Goal: Navigation & Orientation: Find specific page/section

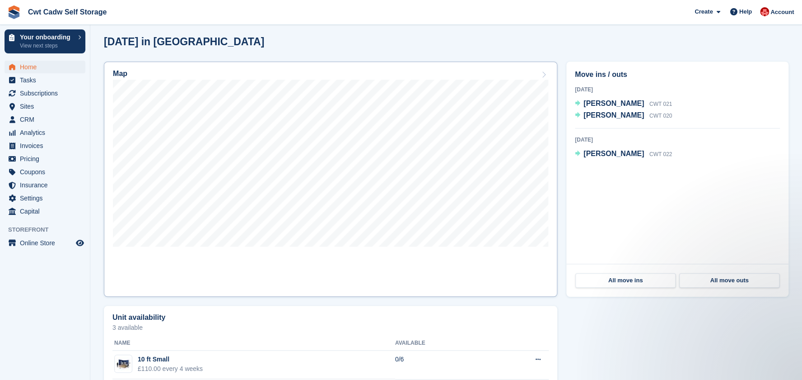
scroll to position [262, 0]
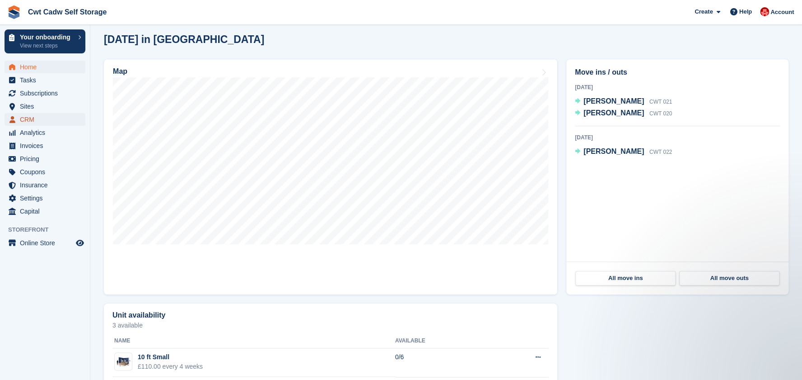
click at [37, 117] on span "CRM" at bounding box center [47, 119] width 54 height 13
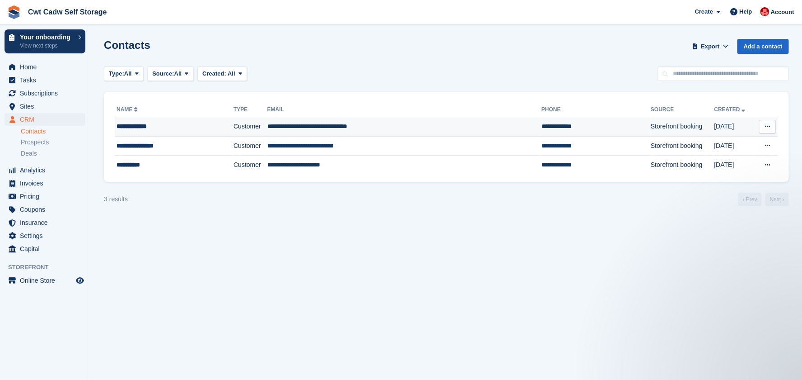
click at [161, 130] on div "**********" at bounding box center [164, 126] width 95 height 9
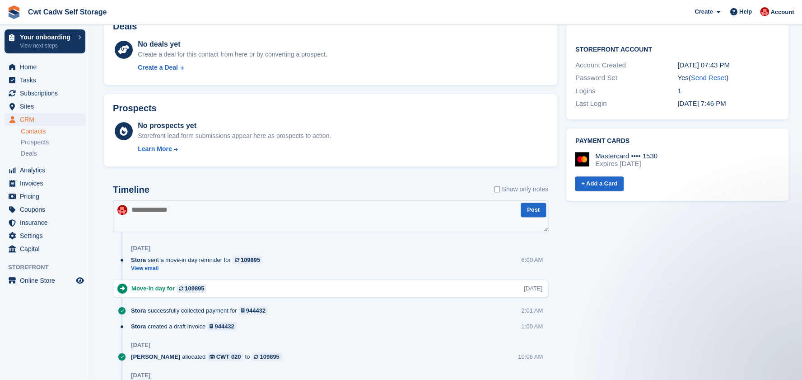
scroll to position [440, 0]
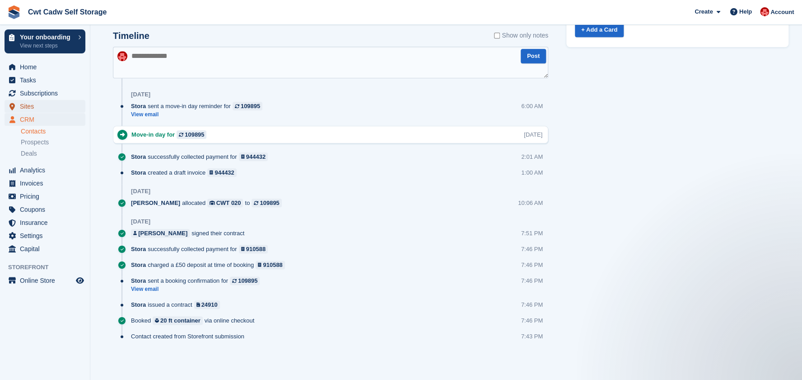
click at [27, 106] on span "Sites" at bounding box center [47, 106] width 54 height 13
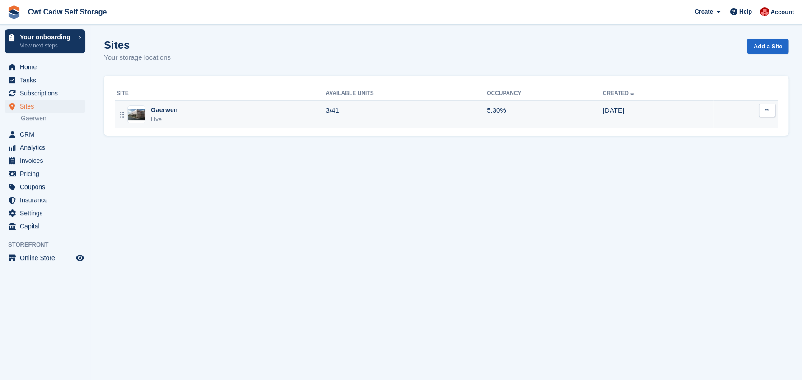
click at [197, 111] on div "Gaerwen Live" at bounding box center [221, 114] width 209 height 19
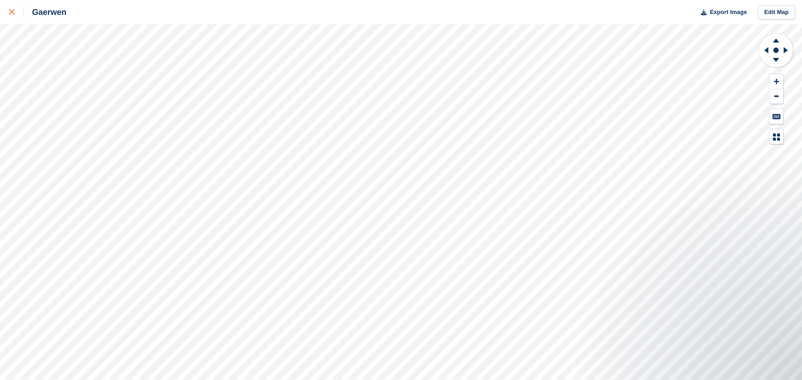
click at [12, 10] on icon at bounding box center [11, 11] width 5 height 5
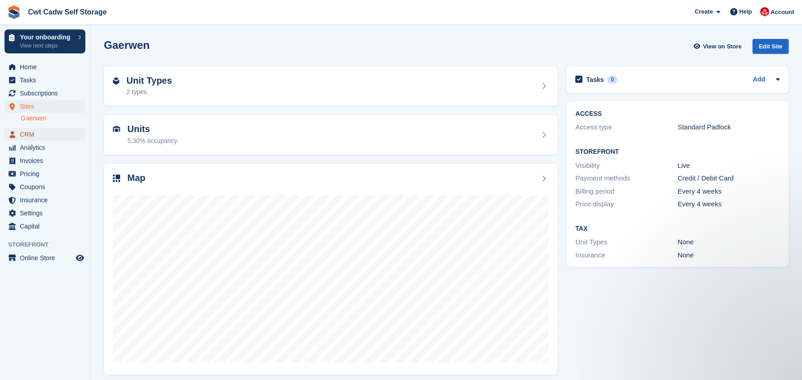
click at [48, 131] on span "CRM" at bounding box center [47, 134] width 54 height 13
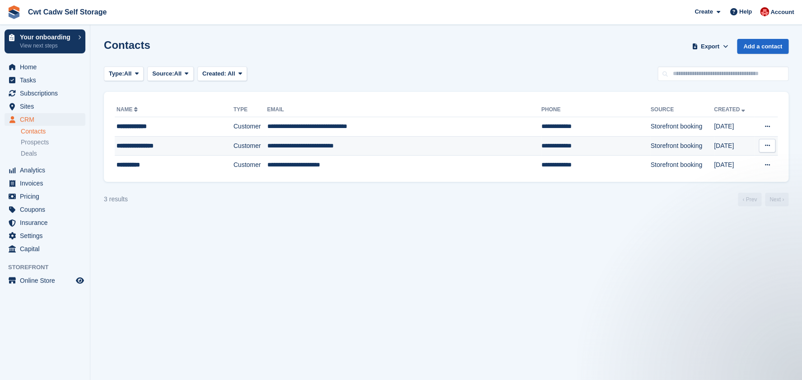
click at [243, 149] on td "Customer" at bounding box center [250, 145] width 33 height 19
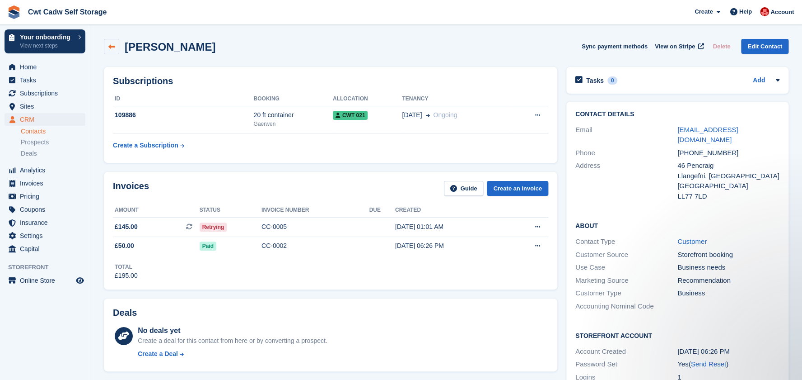
click at [105, 46] on link at bounding box center [111, 46] width 15 height 15
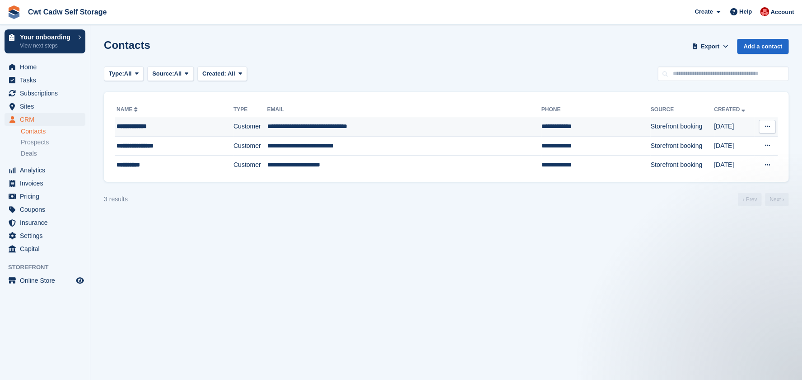
click at [270, 128] on td "**********" at bounding box center [404, 126] width 274 height 19
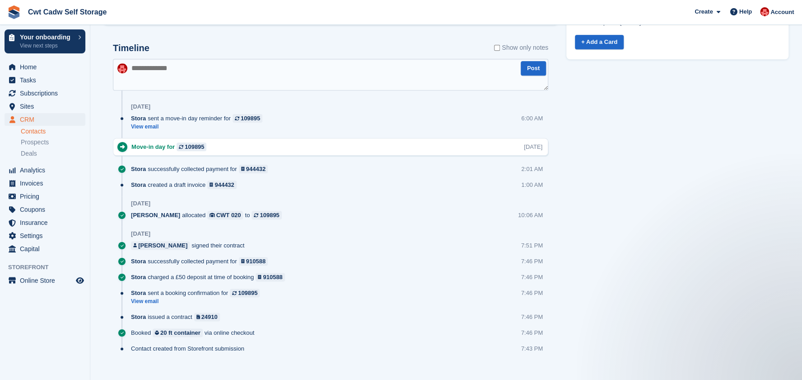
scroll to position [440, 0]
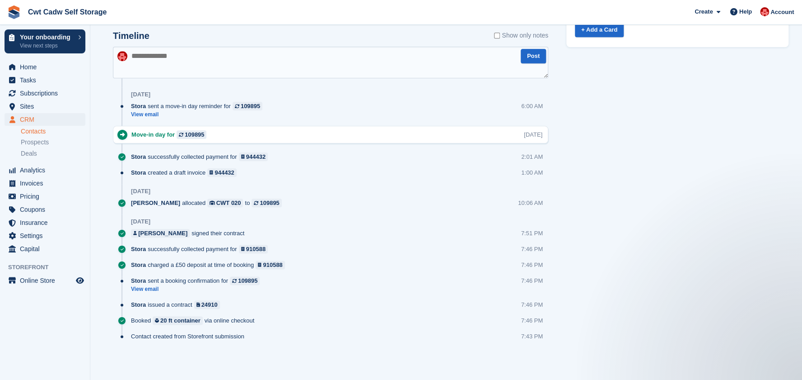
drag, startPoint x: 277, startPoint y: 126, endPoint x: 654, endPoint y: 143, distance: 378.1
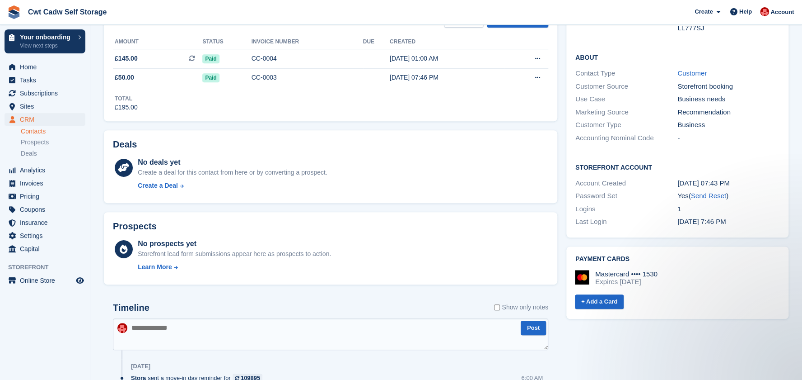
scroll to position [0, 0]
